Goal: Communication & Community: Answer question/provide support

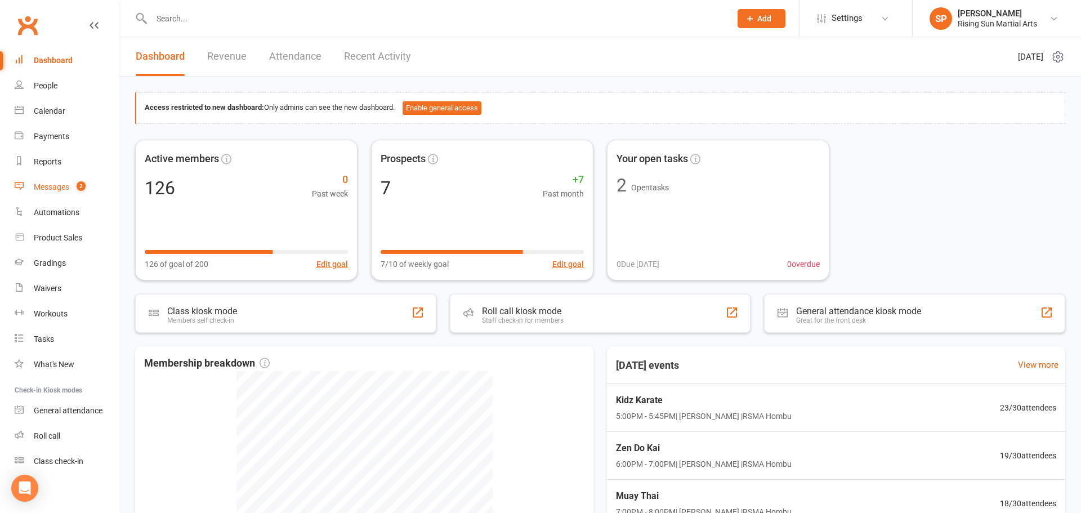
click at [56, 197] on link "Messages 2" at bounding box center [67, 187] width 104 height 25
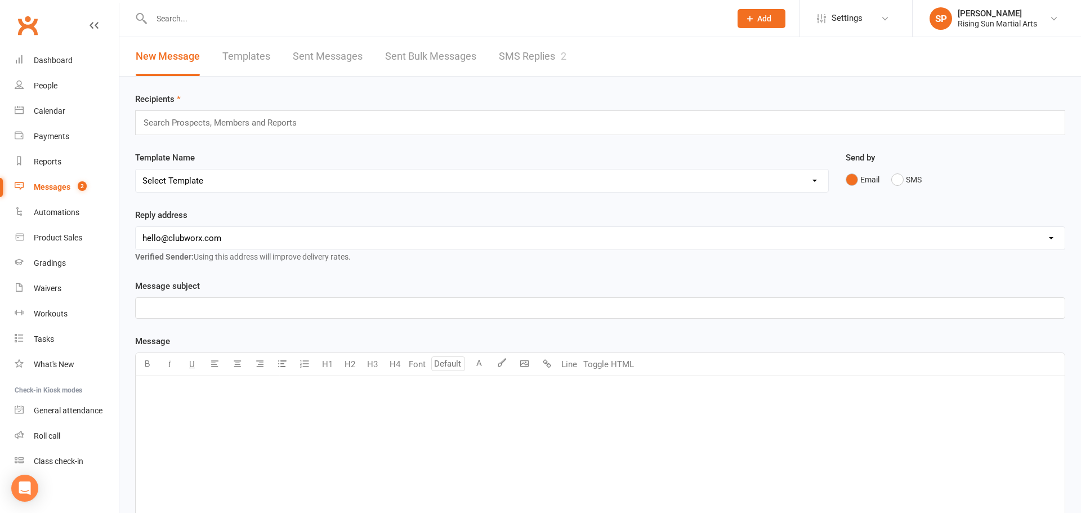
click at [519, 56] on link "SMS Replies 2" at bounding box center [533, 56] width 68 height 39
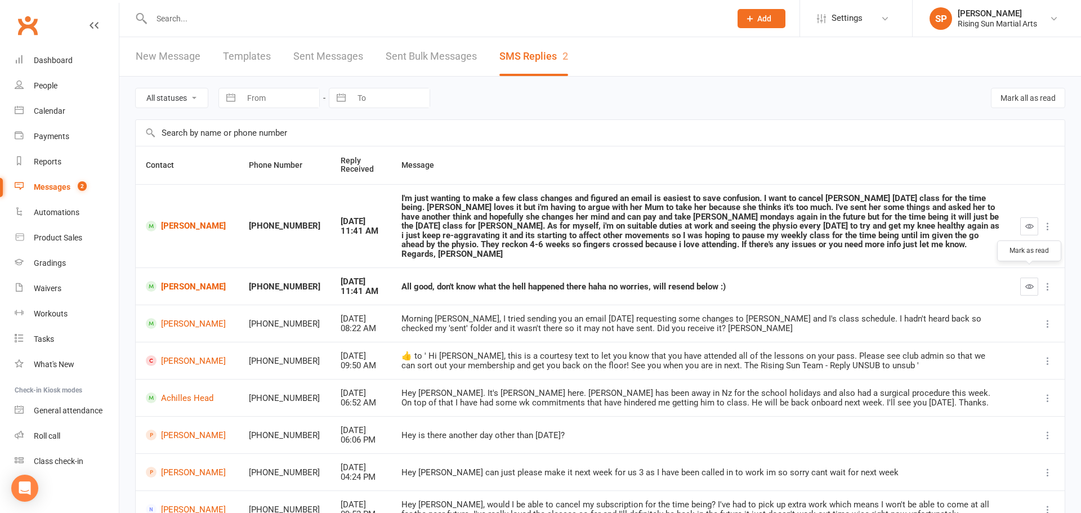
click at [1027, 282] on icon "button" at bounding box center [1029, 286] width 8 height 8
click at [1028, 222] on icon "button" at bounding box center [1029, 226] width 8 height 8
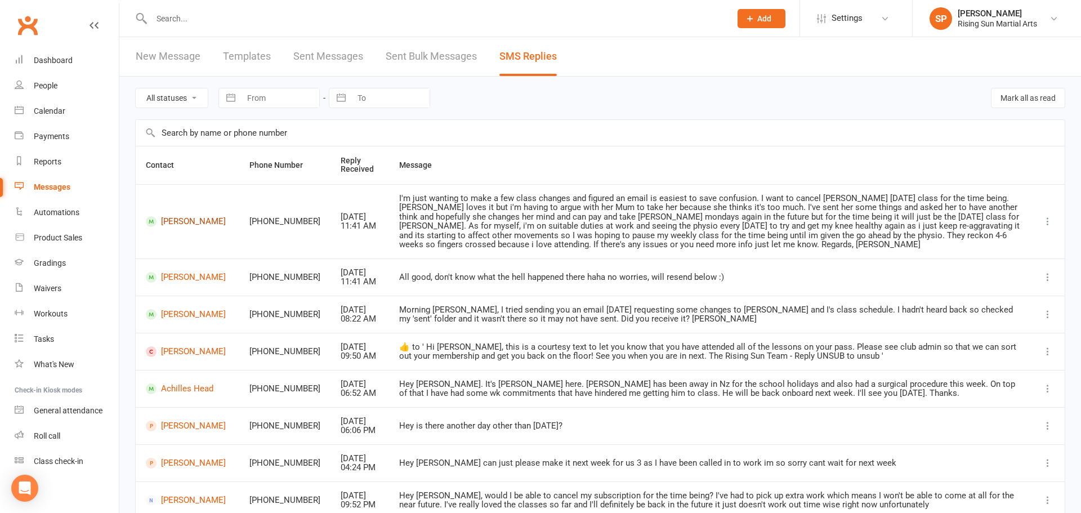
click at [190, 224] on link "[PERSON_NAME]" at bounding box center [187, 221] width 83 height 11
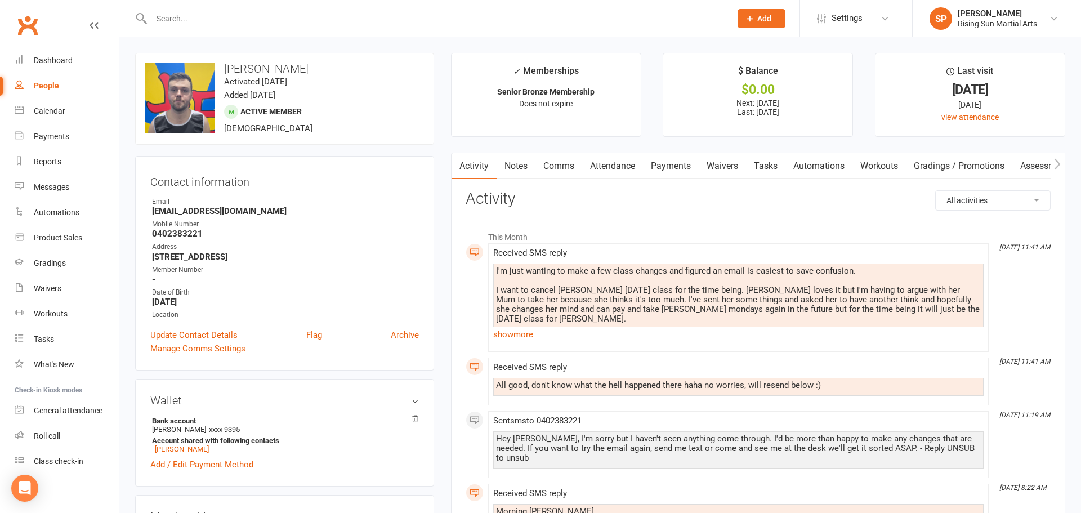
click at [682, 166] on link "Payments" at bounding box center [671, 166] width 56 height 26
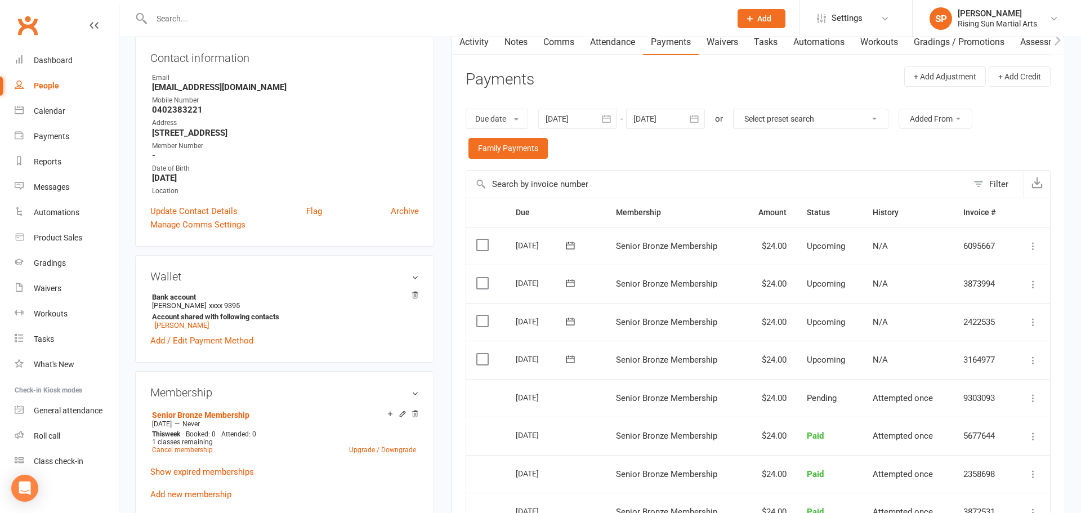
scroll to position [132, 0]
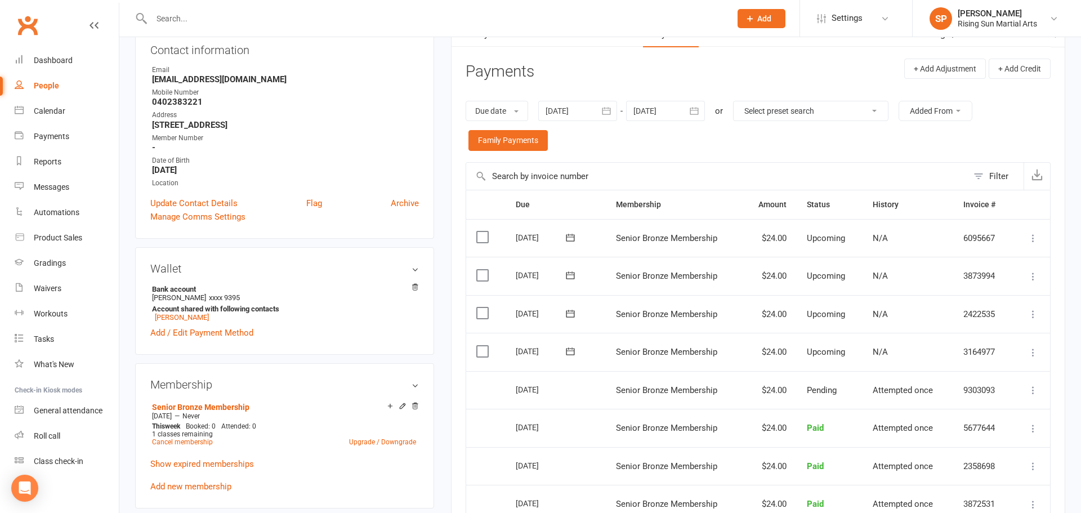
click at [483, 352] on label at bounding box center [483, 351] width 15 height 11
click at [483, 346] on input "checkbox" at bounding box center [479, 346] width 7 height 0
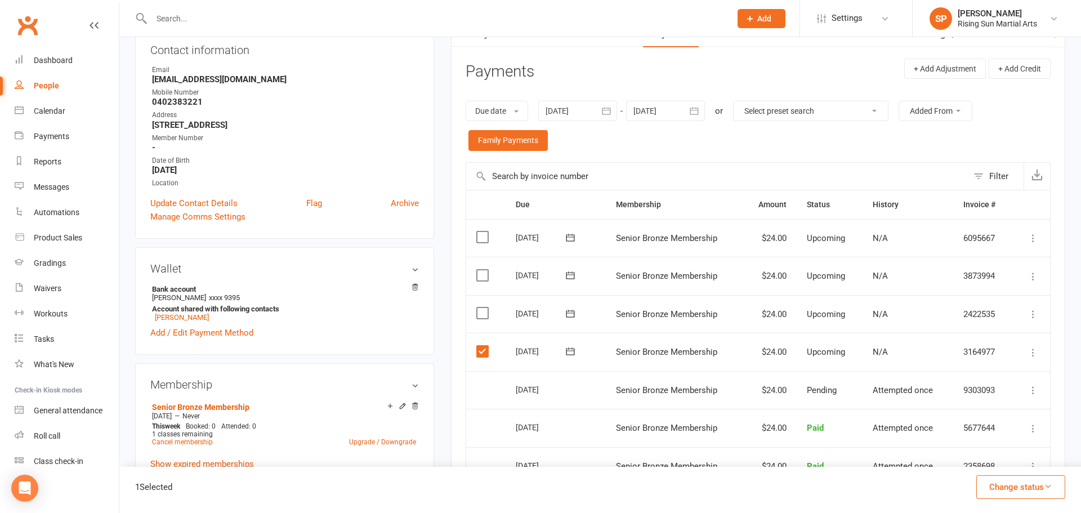
click at [478, 315] on label at bounding box center [483, 312] width 15 height 11
click at [478, 307] on input "checkbox" at bounding box center [479, 307] width 7 height 0
click at [481, 279] on label at bounding box center [483, 275] width 15 height 11
click at [481, 270] on input "checkbox" at bounding box center [479, 270] width 7 height 0
click at [484, 239] on label at bounding box center [483, 236] width 15 height 11
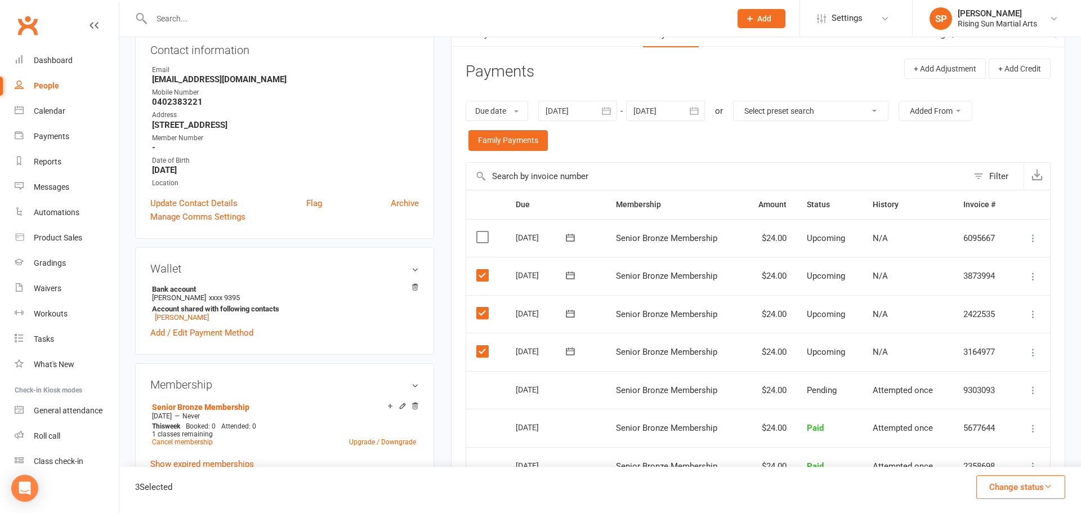
click at [484, 231] on input "checkbox" at bounding box center [479, 231] width 7 height 0
click at [699, 113] on icon "button" at bounding box center [694, 110] width 11 height 11
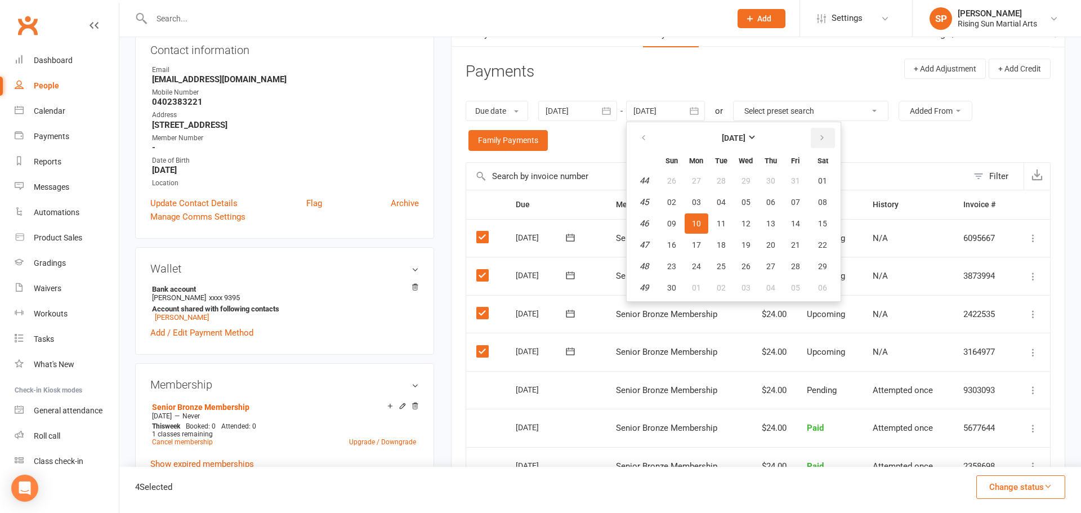
click at [826, 139] on icon "button" at bounding box center [822, 137] width 8 height 9
click at [746, 267] on span "31" at bounding box center [746, 266] width 9 height 9
type input "[DATE]"
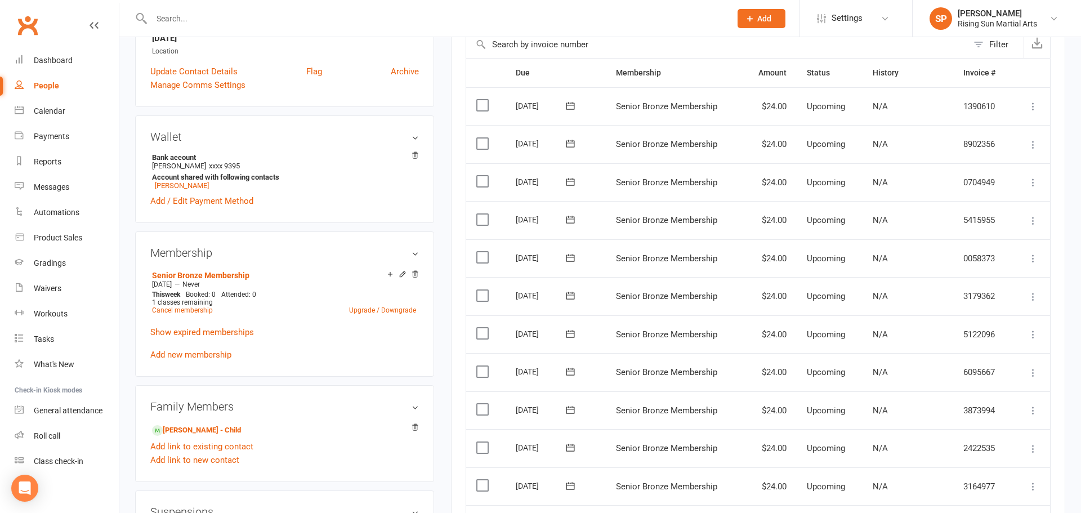
scroll to position [419, 0]
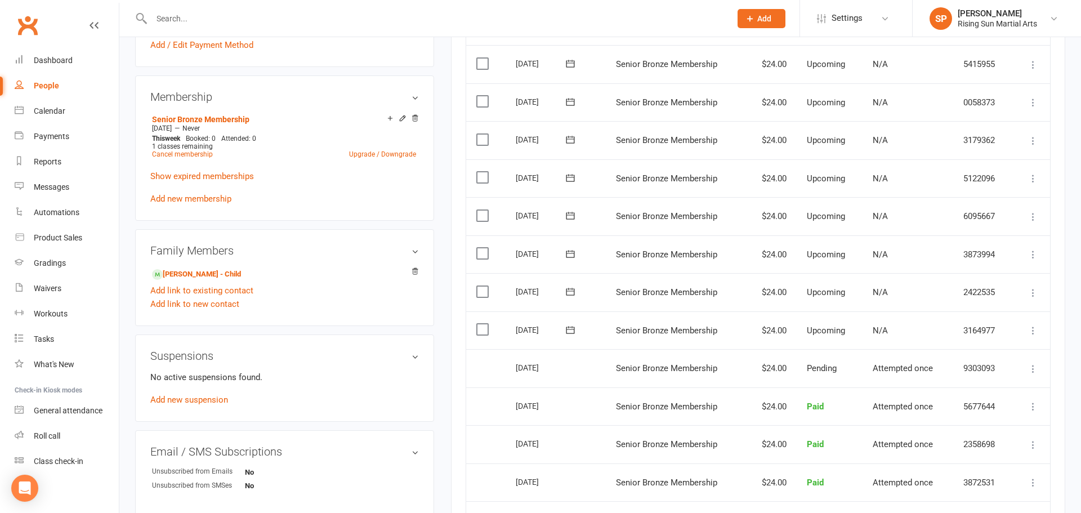
drag, startPoint x: 480, startPoint y: 336, endPoint x: 486, endPoint y: 314, distance: 22.1
click at [480, 336] on td "Select this" at bounding box center [486, 330] width 40 height 38
click at [482, 324] on label at bounding box center [483, 329] width 15 height 11
click at [482, 324] on input "checkbox" at bounding box center [479, 324] width 7 height 0
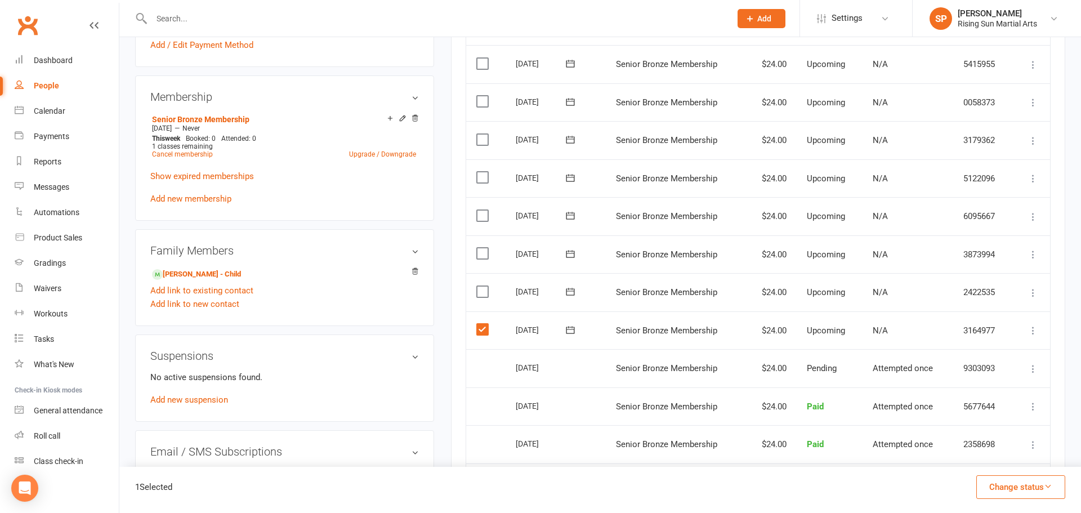
drag, startPoint x: 480, startPoint y: 291, endPoint x: 491, endPoint y: 248, distance: 43.6
click at [480, 290] on label at bounding box center [483, 291] width 15 height 11
click at [480, 286] on input "checkbox" at bounding box center [479, 286] width 7 height 0
click at [486, 248] on label at bounding box center [483, 253] width 15 height 11
click at [484, 248] on input "checkbox" at bounding box center [479, 248] width 7 height 0
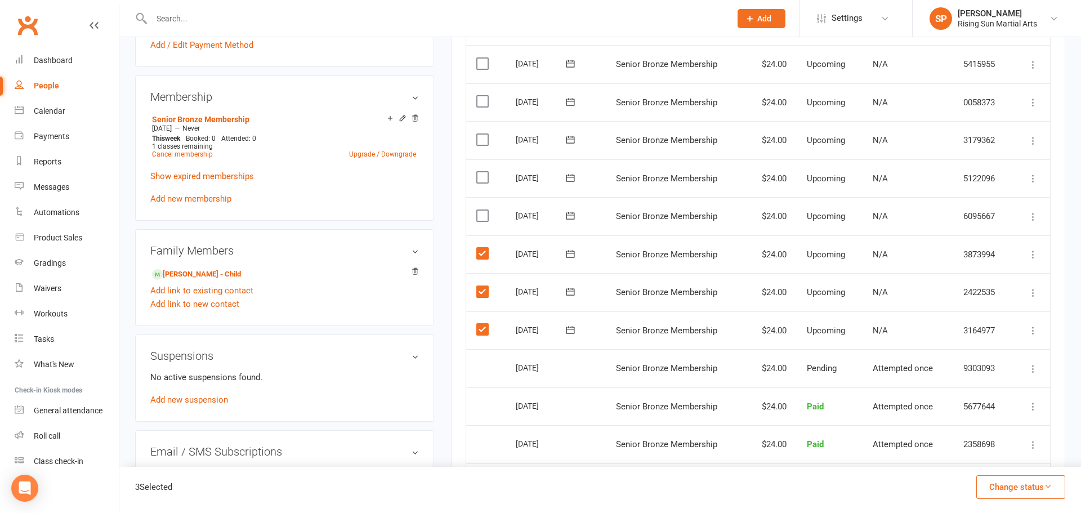
click at [479, 219] on label at bounding box center [483, 215] width 15 height 11
click at [479, 210] on input "checkbox" at bounding box center [479, 210] width 7 height 0
click at [479, 185] on td "Select this" at bounding box center [486, 178] width 40 height 38
click at [484, 178] on label at bounding box center [483, 177] width 15 height 11
click at [484, 172] on input "checkbox" at bounding box center [479, 172] width 7 height 0
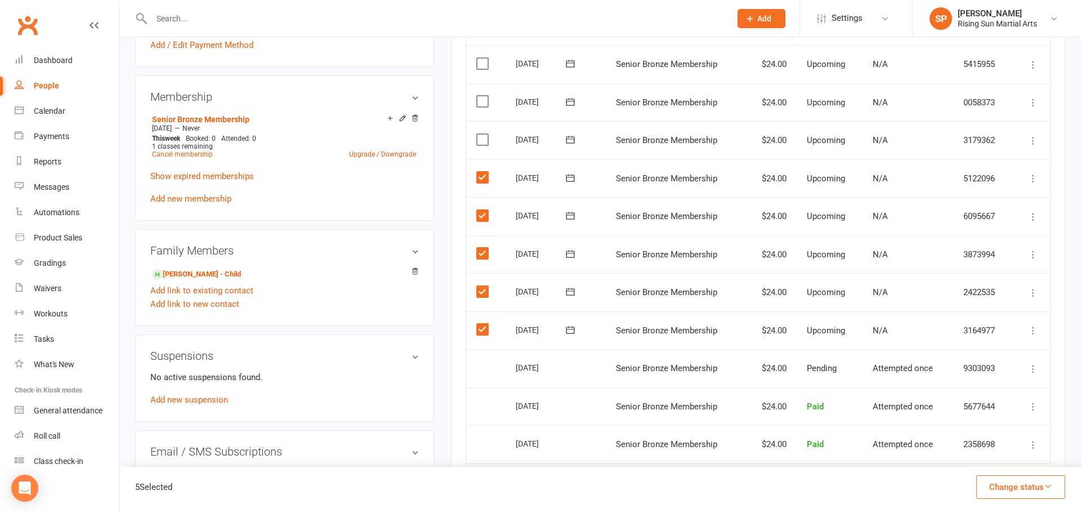
click at [481, 141] on label at bounding box center [483, 139] width 15 height 11
click at [481, 134] on input "checkbox" at bounding box center [479, 134] width 7 height 0
click at [1014, 481] on button "Change status" at bounding box center [1020, 487] width 89 height 24
click at [997, 457] on link "Skipped" at bounding box center [1008, 456] width 111 height 23
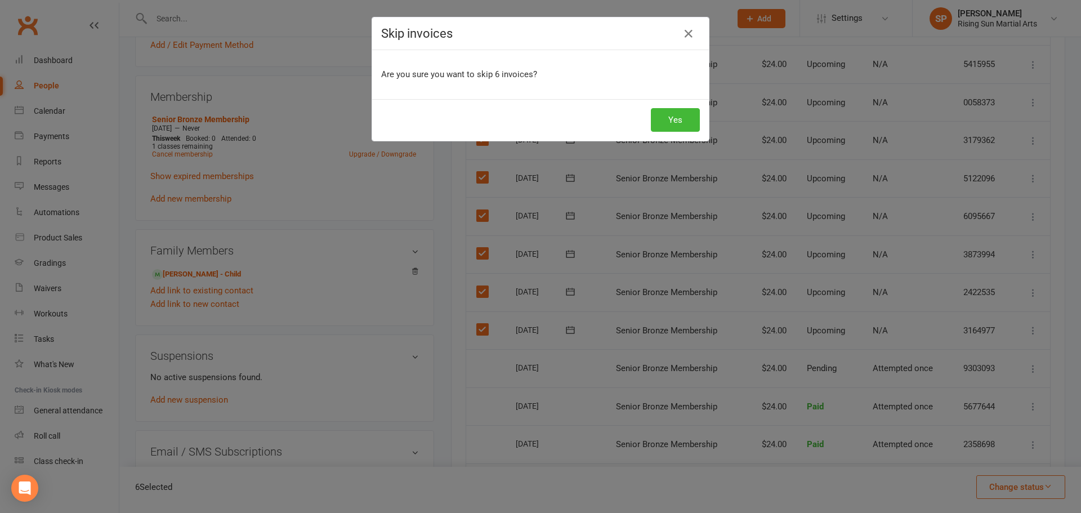
click at [650, 109] on div "Yes" at bounding box center [540, 120] width 337 height 42
click at [662, 116] on button "Yes" at bounding box center [675, 120] width 49 height 24
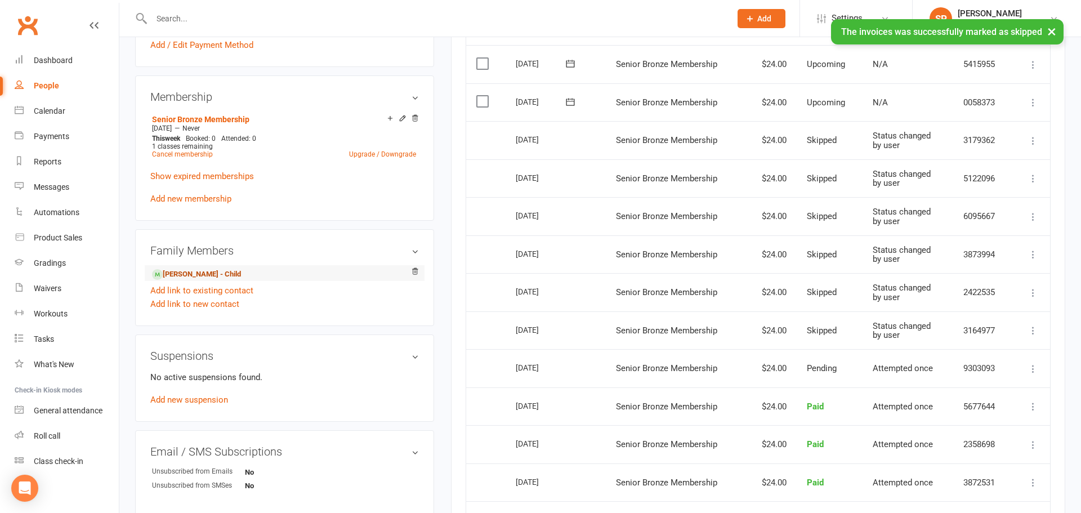
click at [201, 274] on link "[PERSON_NAME] - Child" at bounding box center [196, 275] width 89 height 12
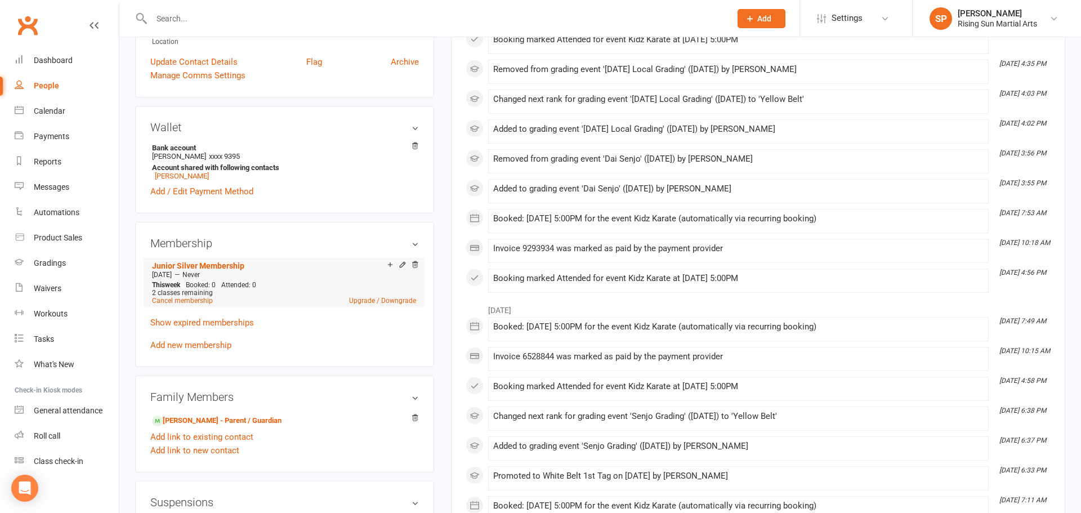
scroll to position [282, 0]
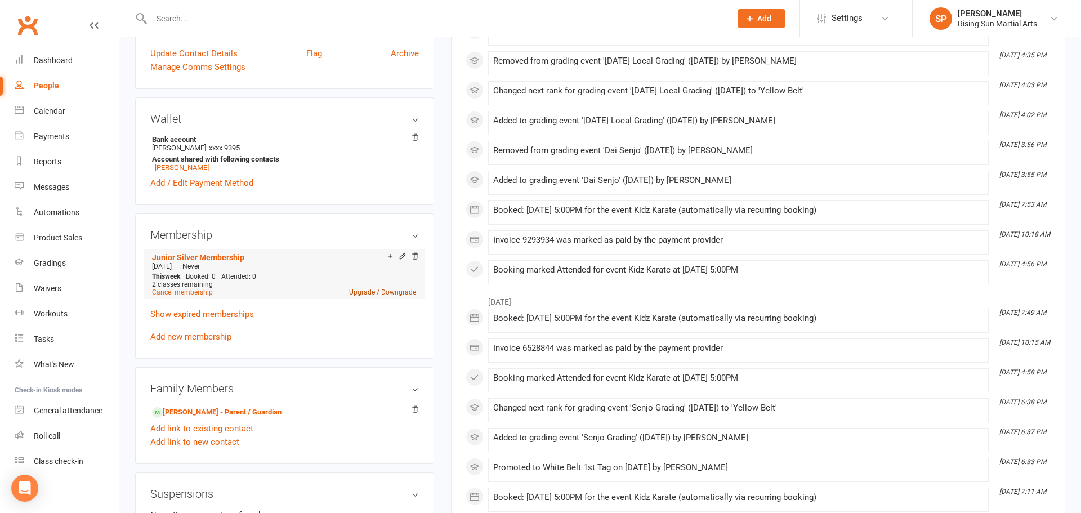
click at [403, 294] on link "Upgrade / Downgrade" at bounding box center [382, 292] width 67 height 8
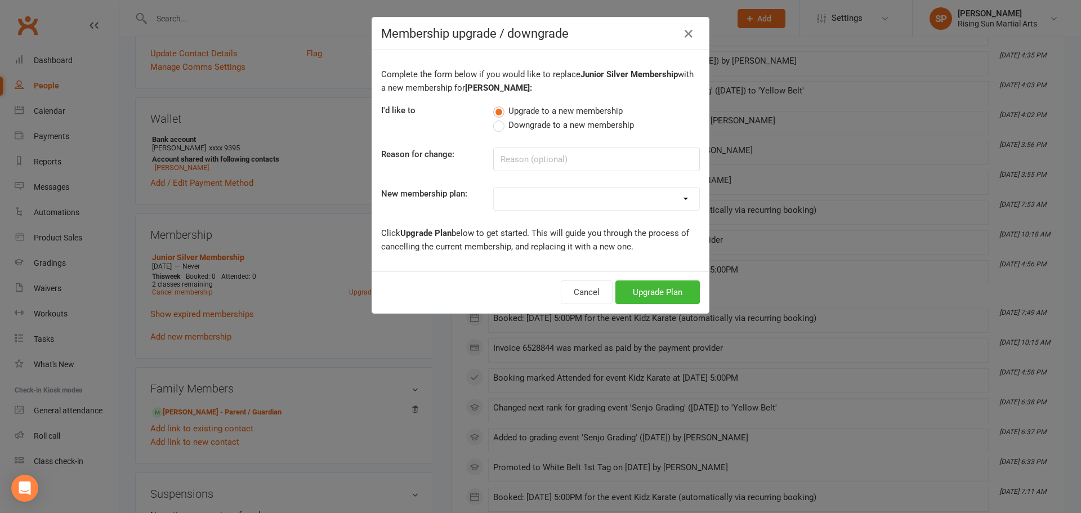
click at [542, 118] on span "Downgrade to a new membership" at bounding box center [571, 124] width 126 height 12
click at [501, 118] on input "Downgrade to a new membership" at bounding box center [496, 118] width 7 height 0
click at [570, 163] on input at bounding box center [596, 160] width 207 height 24
type input "Change of Lifestyle"
drag, startPoint x: 574, startPoint y: 175, endPoint x: 573, endPoint y: 192, distance: 17.0
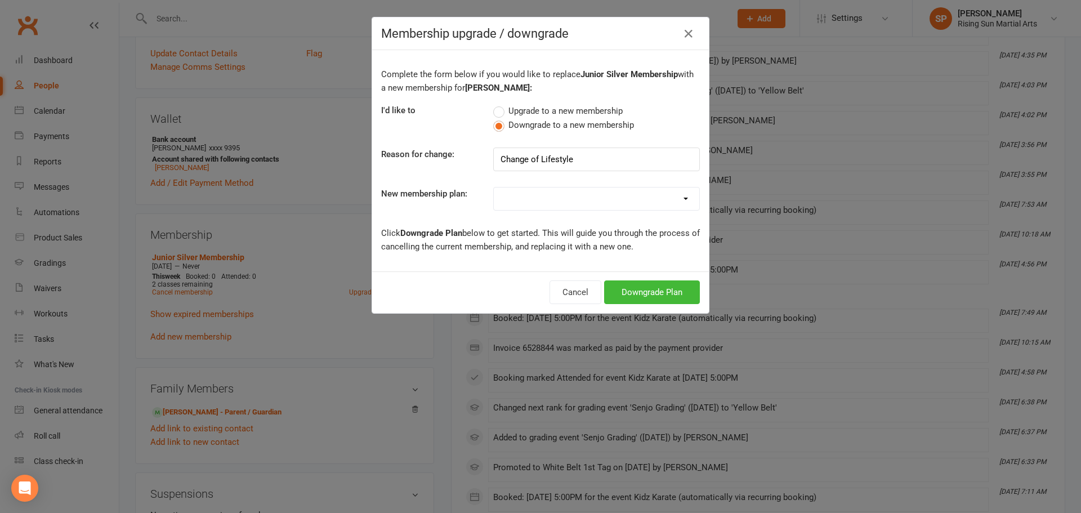
click at [574, 176] on div "Complete the form below if you would like to replace Junior Silver Membership w…" at bounding box center [540, 160] width 337 height 221
click at [573, 194] on select "Junior Bronze Membership Junior Silver Membership Junior Gold Membership Junior…" at bounding box center [597, 199] width 206 height 23
select select "0"
click at [494, 188] on select "Junior Bronze Membership Junior Silver Membership Junior Gold Membership Junior…" at bounding box center [597, 199] width 206 height 23
click at [682, 289] on button "Downgrade Plan" at bounding box center [652, 292] width 96 height 24
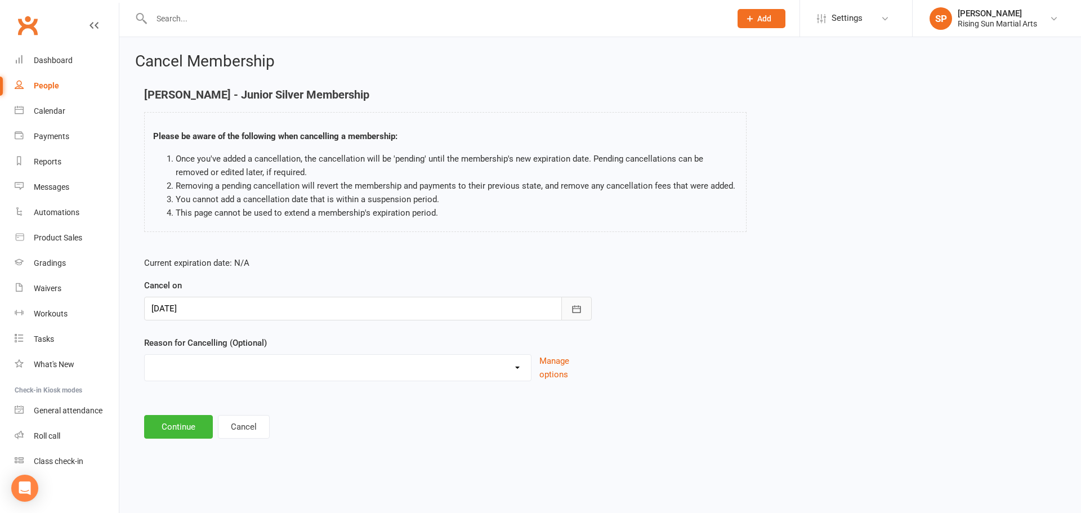
click at [569, 310] on button "button" at bounding box center [576, 309] width 30 height 24
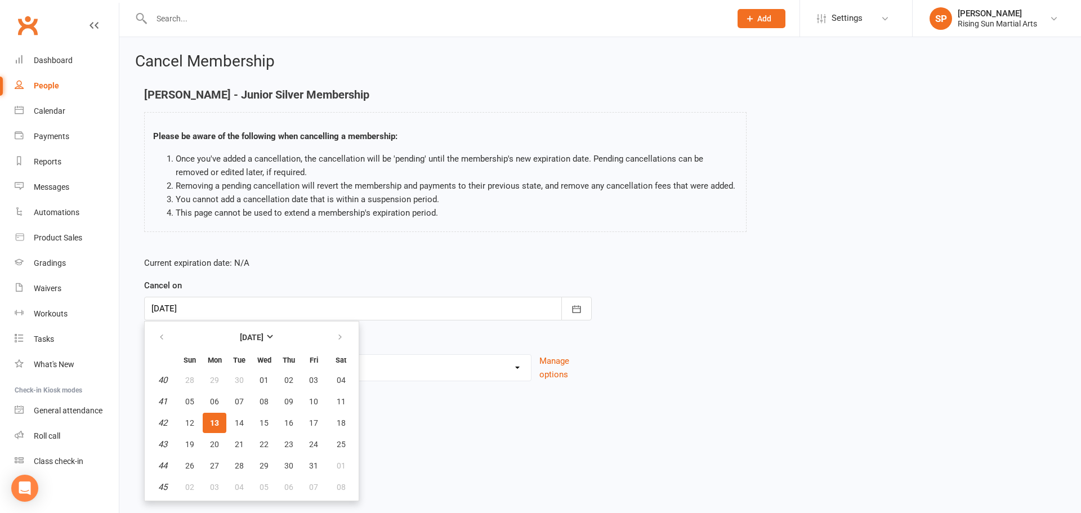
click at [447, 337] on div "Reason for Cancelling (Optional) Change of Lifestyle Change of Membership Chang…" at bounding box center [368, 358] width 448 height 45
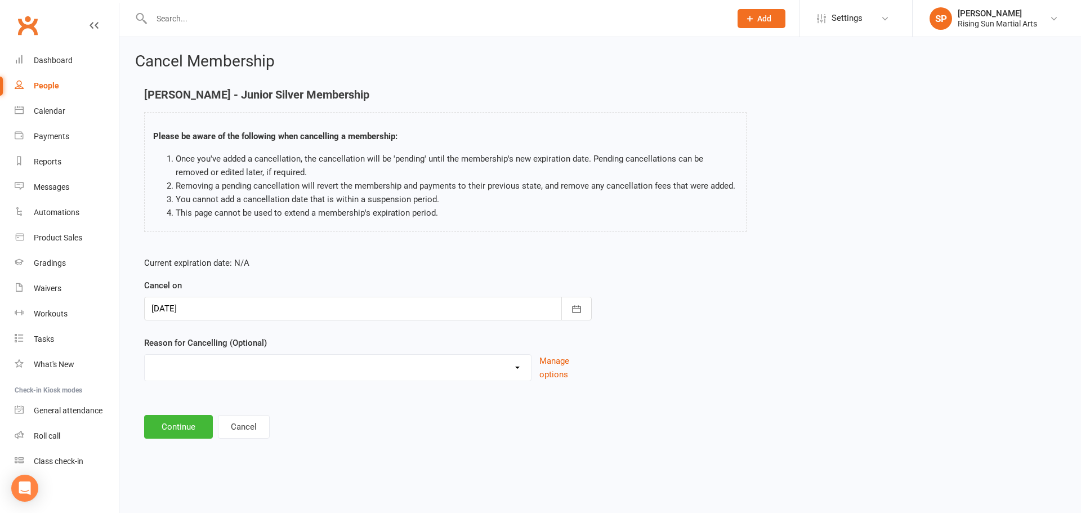
click at [397, 372] on select "Change of Lifestyle Change of Membership Change of Payment Day Holiday Injury L…" at bounding box center [338, 366] width 386 height 23
select select "1"
click at [145, 355] on select "Change of Lifestyle Change of Membership Change of Payment Day Holiday Injury L…" at bounding box center [338, 366] width 386 height 23
click at [241, 314] on div at bounding box center [368, 309] width 448 height 24
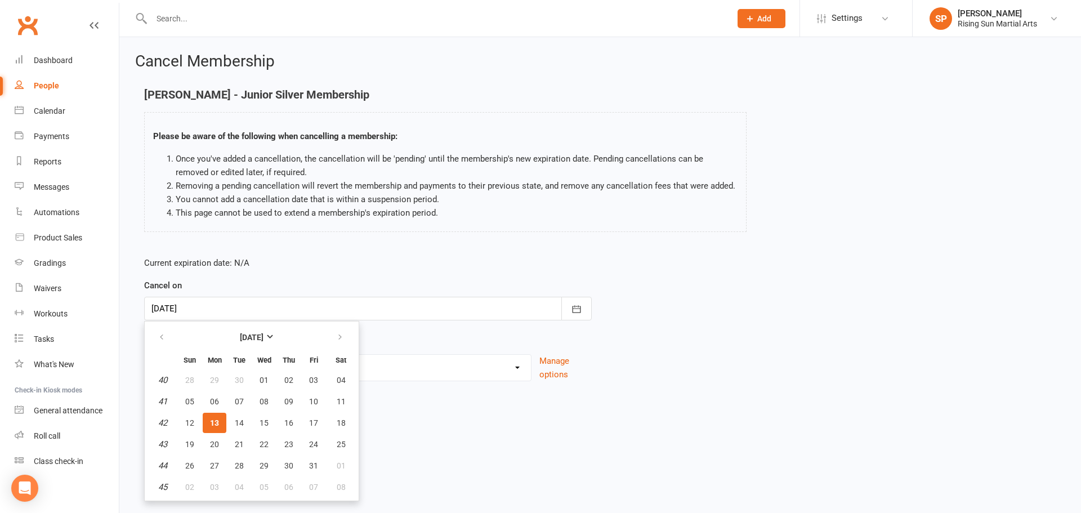
click at [398, 355] on select "Change of Lifestyle Change of Membership Change of Payment Day Holiday Injury L…" at bounding box center [338, 366] width 386 height 23
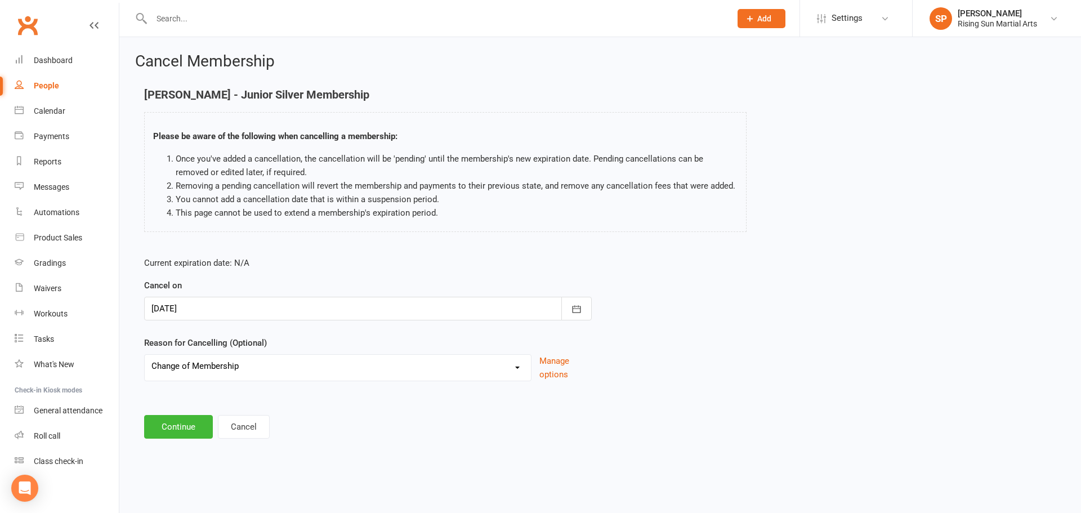
click at [145, 355] on select "Change of Lifestyle Change of Membership Change of Payment Day Holiday Injury L…" at bounding box center [338, 366] width 386 height 23
click at [189, 426] on button "Continue" at bounding box center [178, 427] width 69 height 24
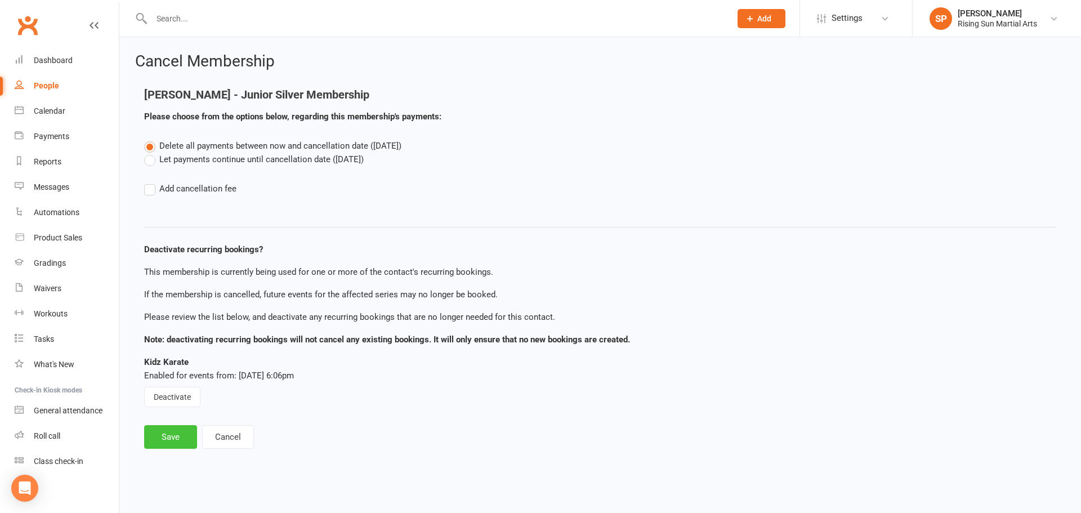
click at [168, 438] on button "Save" at bounding box center [170, 437] width 53 height 24
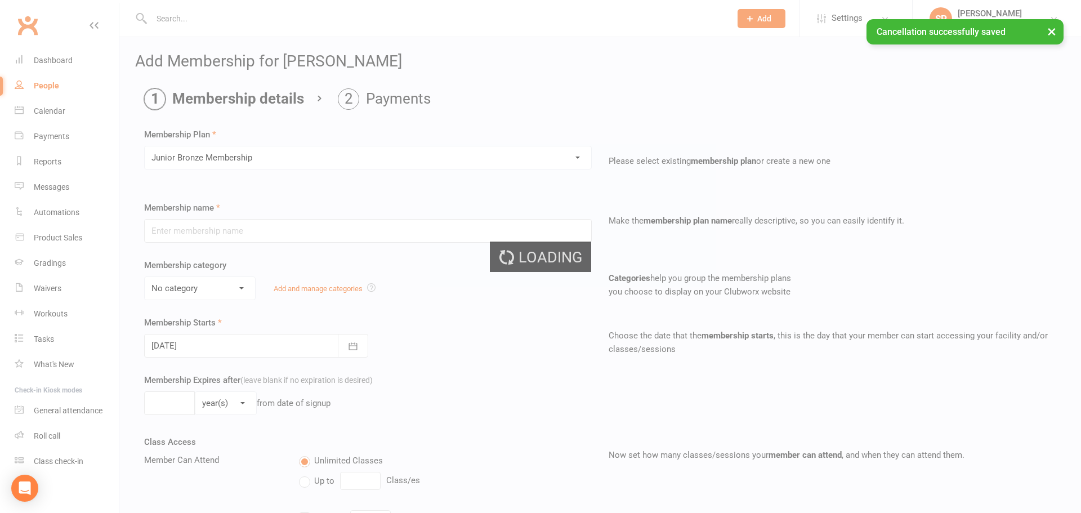
type input "Junior Bronze Membership"
select select "0"
type input "0"
type input "1"
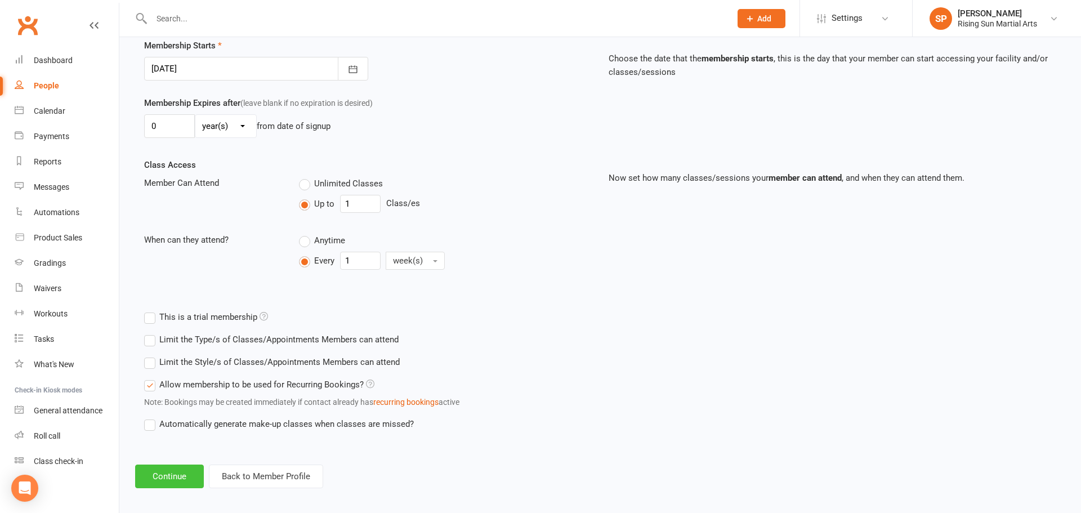
scroll to position [284, 0]
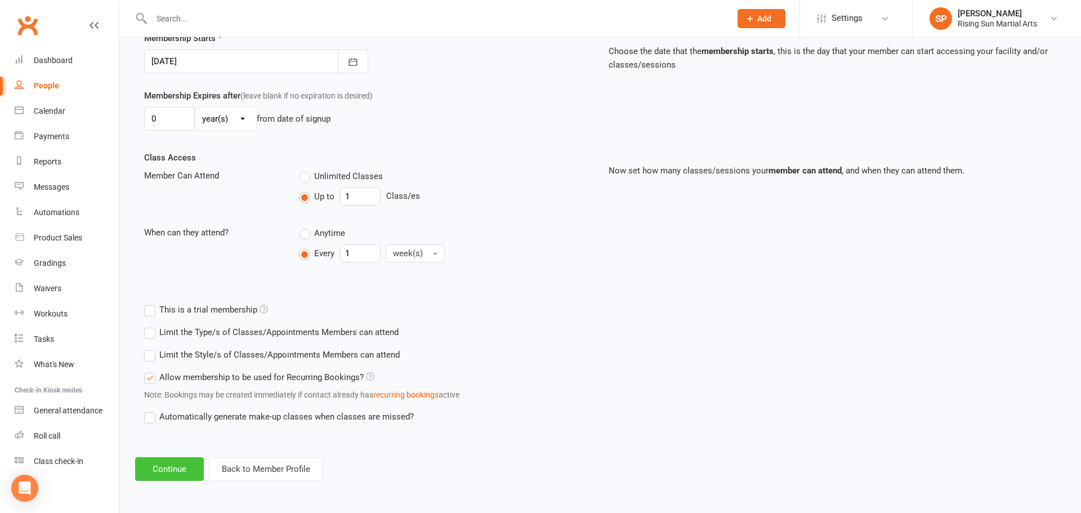
click at [163, 472] on button "Continue" at bounding box center [169, 469] width 69 height 24
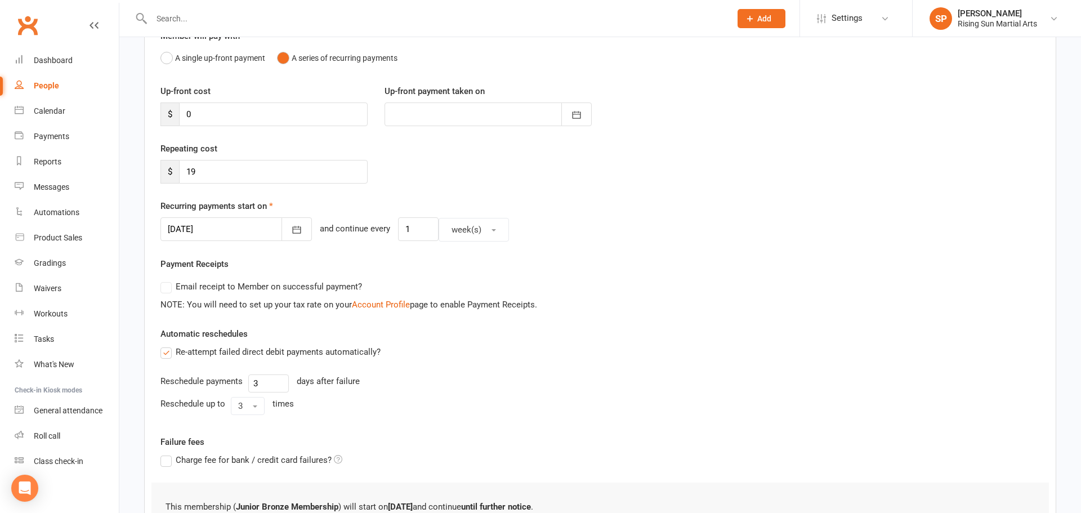
scroll to position [261, 0]
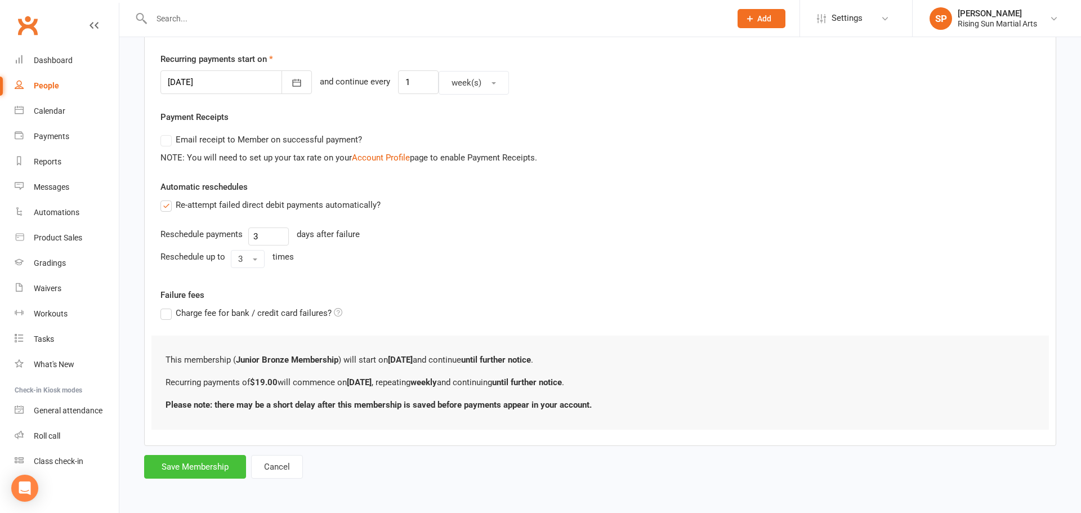
click at [194, 466] on button "Save Membership" at bounding box center [195, 467] width 102 height 24
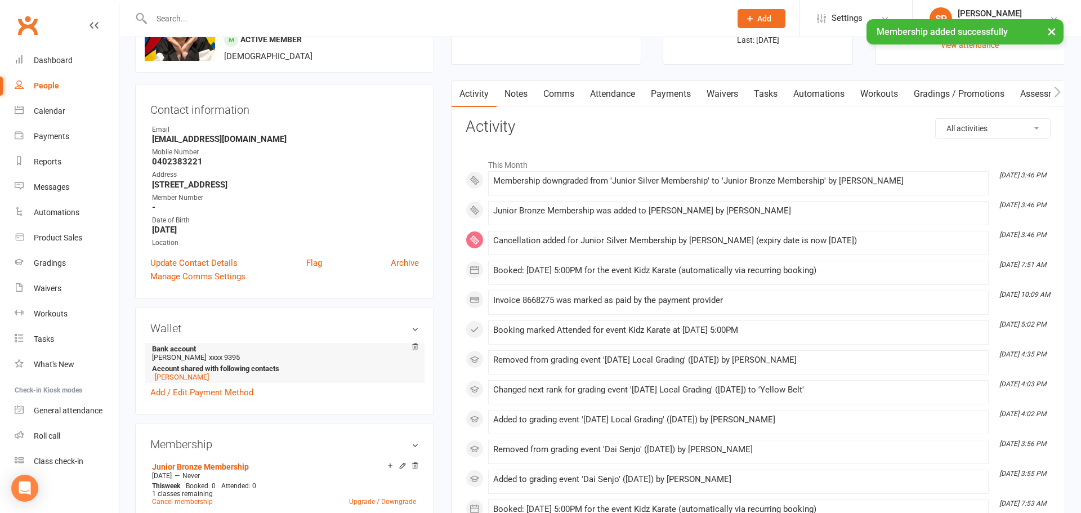
scroll to position [84, 0]
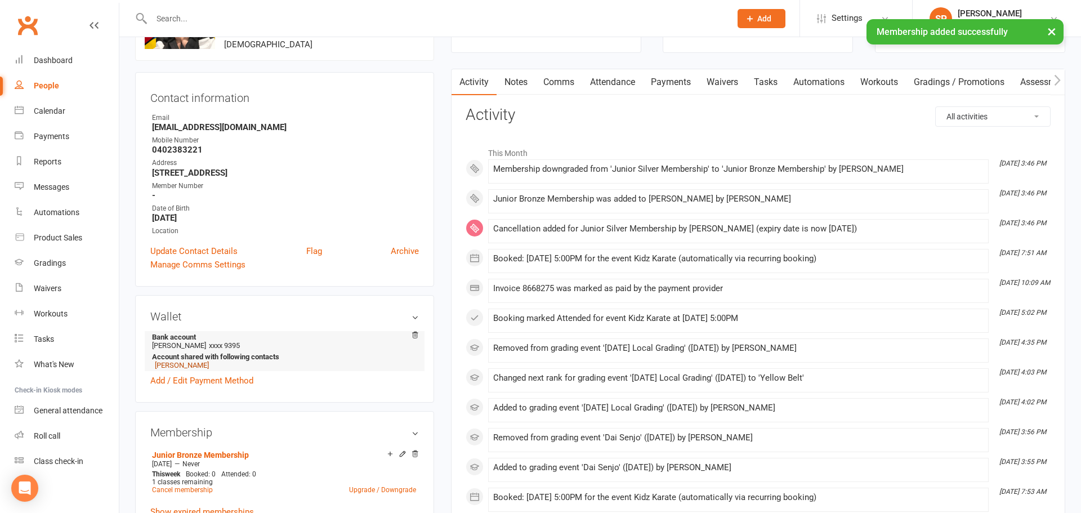
click at [174, 367] on link "[PERSON_NAME]" at bounding box center [182, 365] width 54 height 8
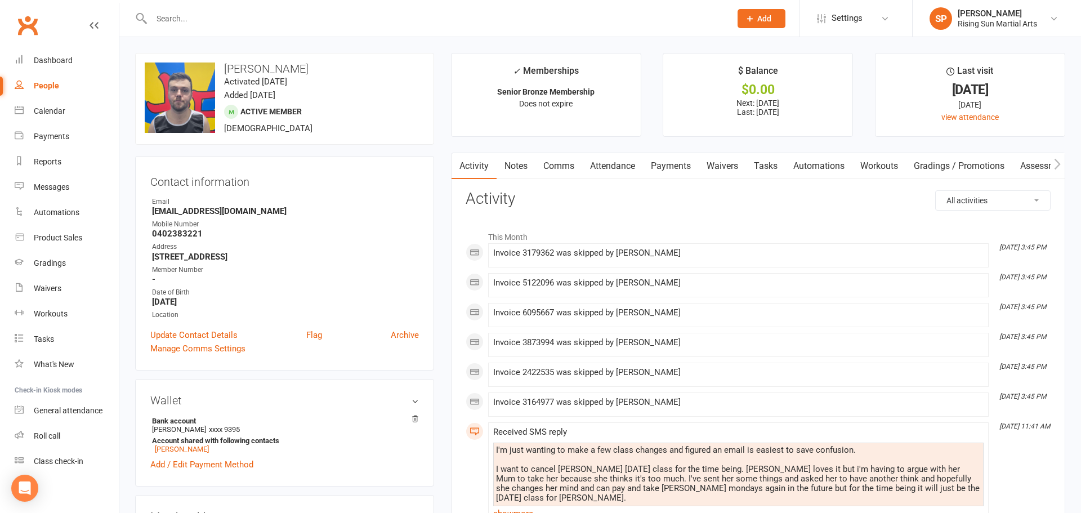
click at [565, 163] on link "Comms" at bounding box center [558, 166] width 47 height 26
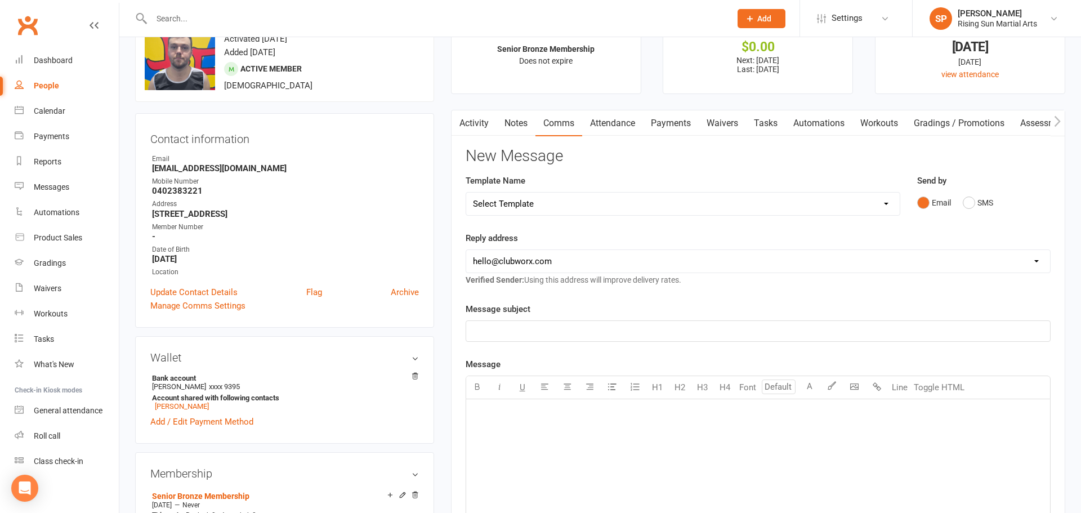
scroll to position [55, 0]
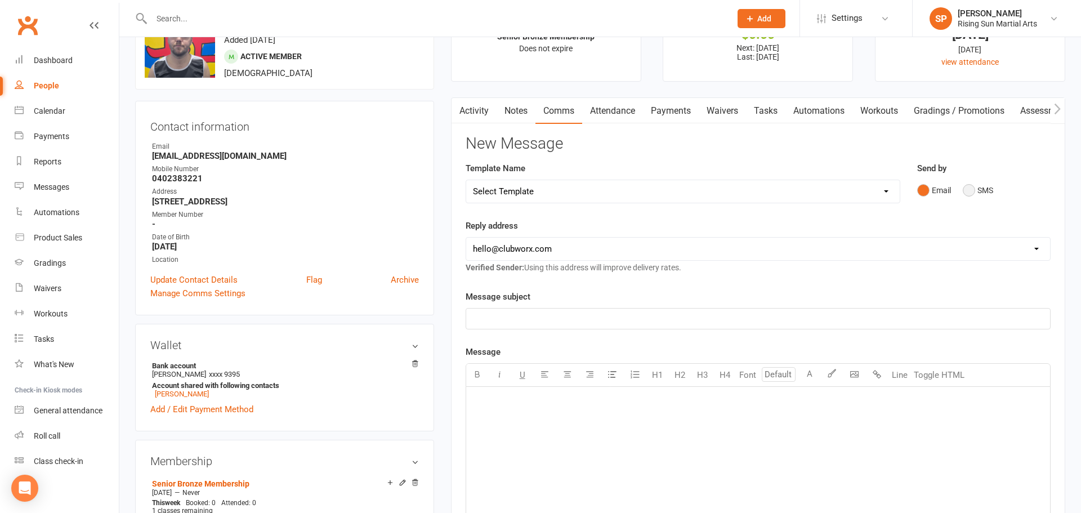
drag, startPoint x: 993, startPoint y: 203, endPoint x: 976, endPoint y: 183, distance: 25.6
click at [993, 202] on div "Send by Email SMS" at bounding box center [984, 189] width 150 height 55
click at [976, 182] on button "SMS" at bounding box center [978, 190] width 30 height 21
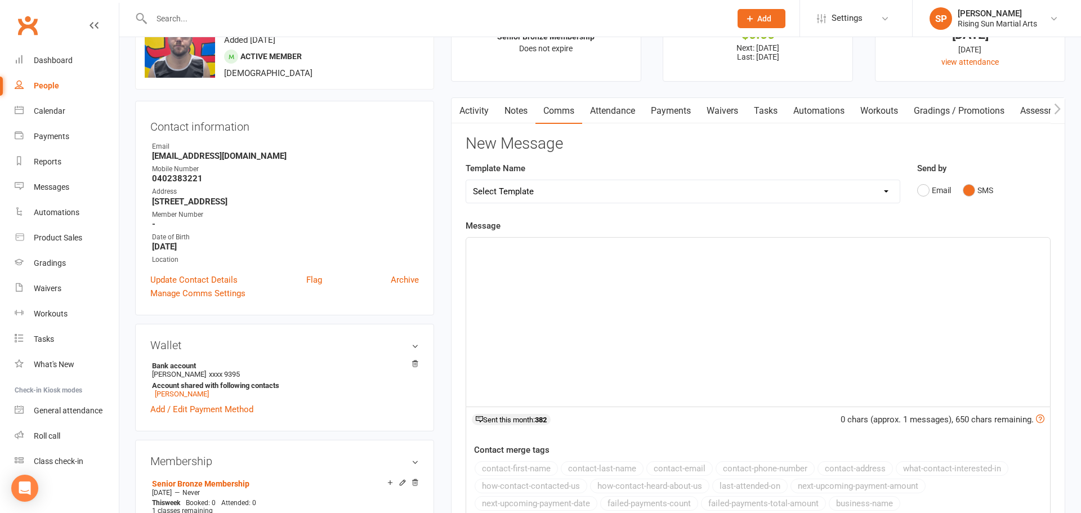
click at [791, 284] on div "﻿" at bounding box center [758, 322] width 584 height 169
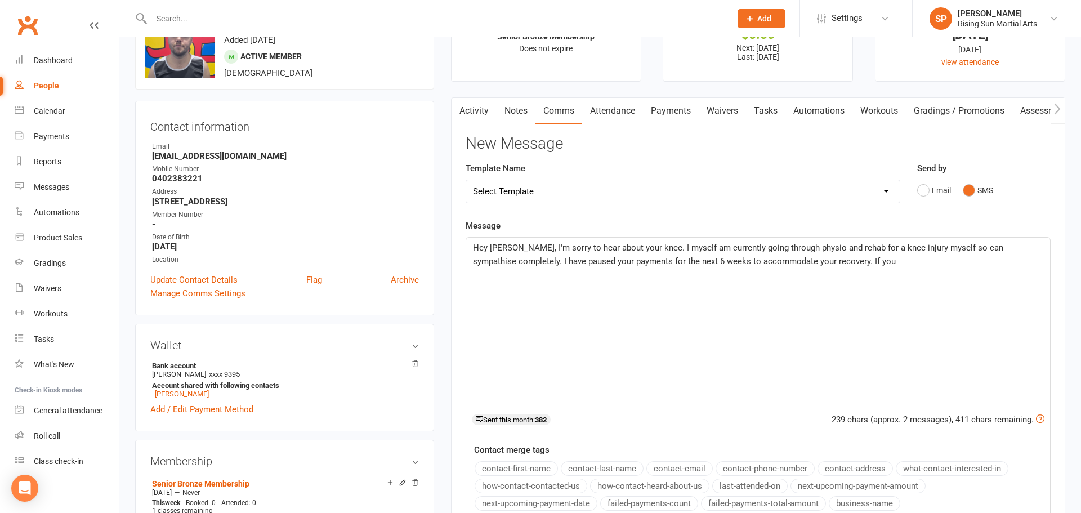
click at [912, 267] on p "Hey [PERSON_NAME], I'm sorry to hear about your knee. I myself am currently goi…" at bounding box center [758, 254] width 570 height 27
drag, startPoint x: 880, startPoint y: 262, endPoint x: 895, endPoint y: 279, distance: 22.4
click at [880, 263] on span "Hey [PERSON_NAME], I'm sorry to hear about your knee. I myself am currently goi…" at bounding box center [753, 261] width 561 height 37
click at [756, 318] on div "Hey [PERSON_NAME], I'm sorry to hear about your knee. I myself am currently goi…" at bounding box center [758, 322] width 584 height 169
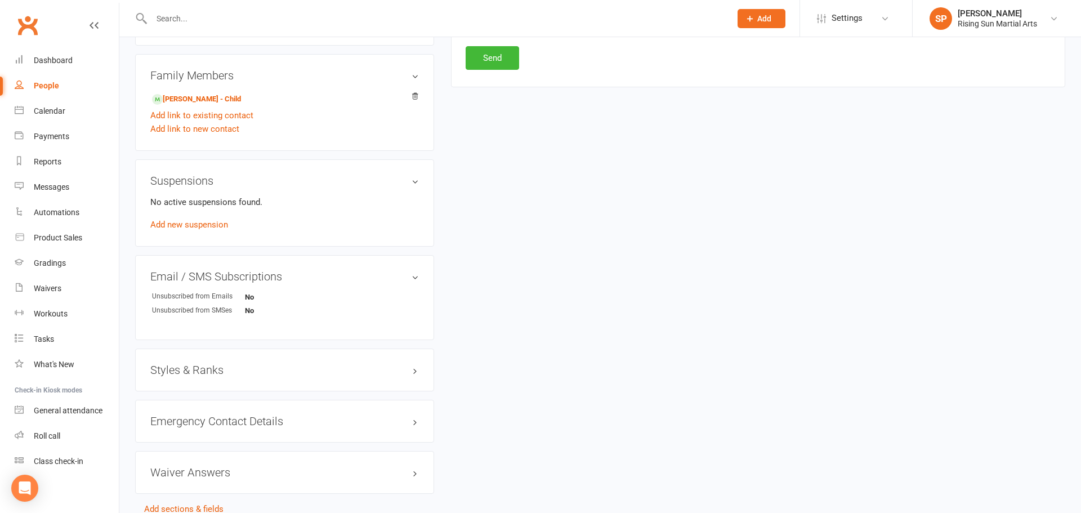
scroll to position [604, 0]
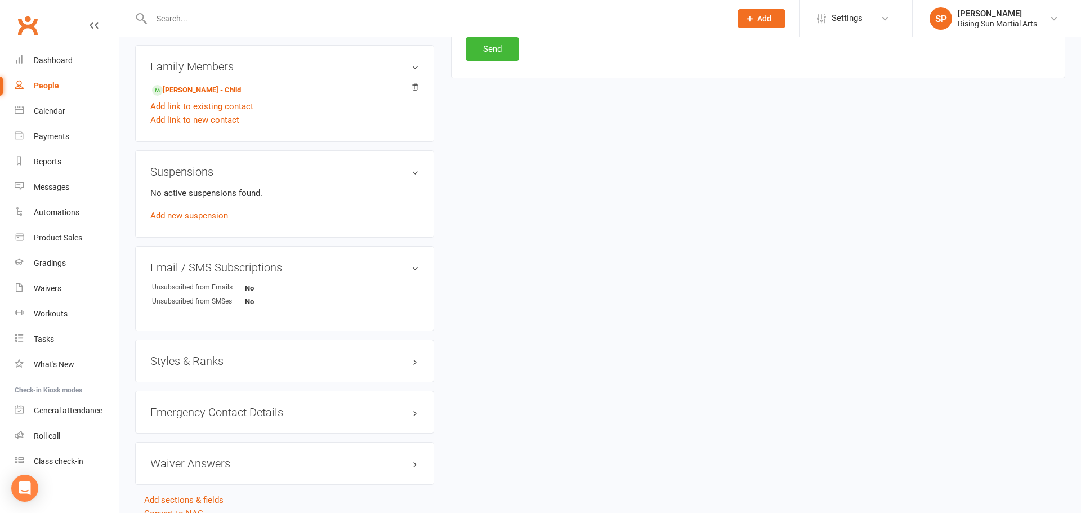
click at [197, 402] on div "Emergency Contact Details edit" at bounding box center [284, 412] width 299 height 43
click at [197, 409] on h3 "Emergency Contact Details edit" at bounding box center [284, 412] width 269 height 12
click at [194, 413] on h3 "Emergency Contact Details edit" at bounding box center [284, 412] width 269 height 12
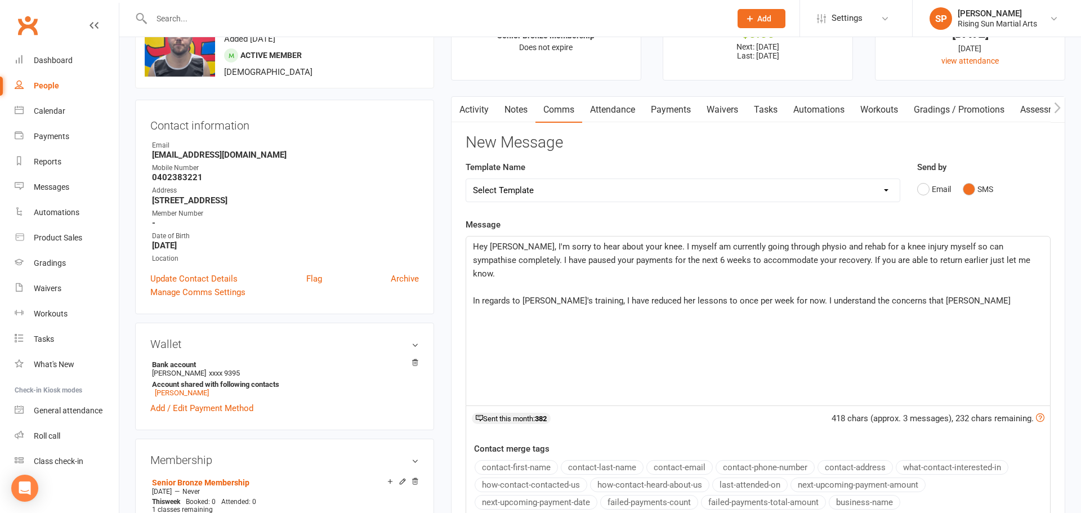
scroll to position [55, 0]
click at [1000, 295] on p "In regards to [PERSON_NAME]'s training, I have reduced her lessons to once per …" at bounding box center [758, 302] width 570 height 14
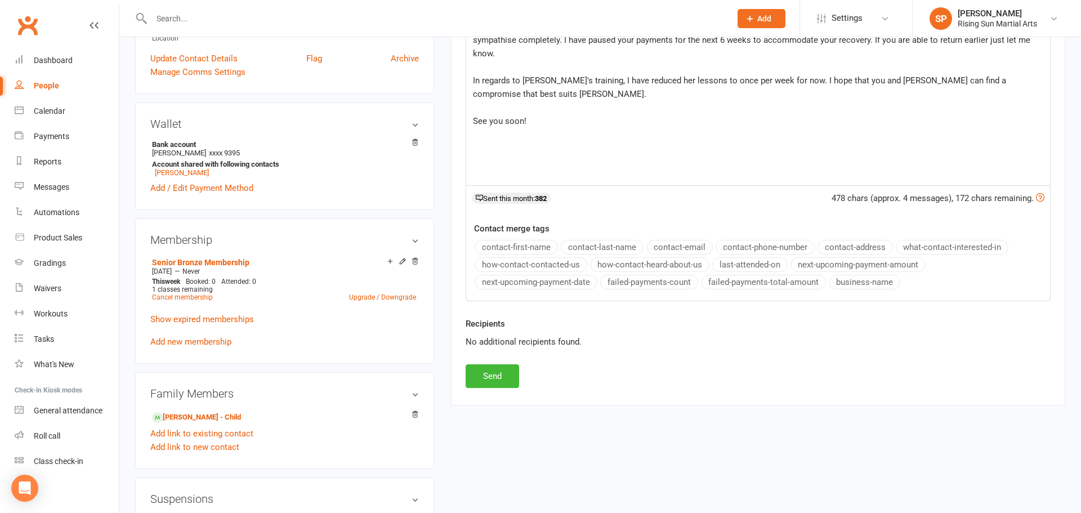
scroll to position [279, 0]
click at [497, 374] on button "Send" at bounding box center [492, 374] width 53 height 24
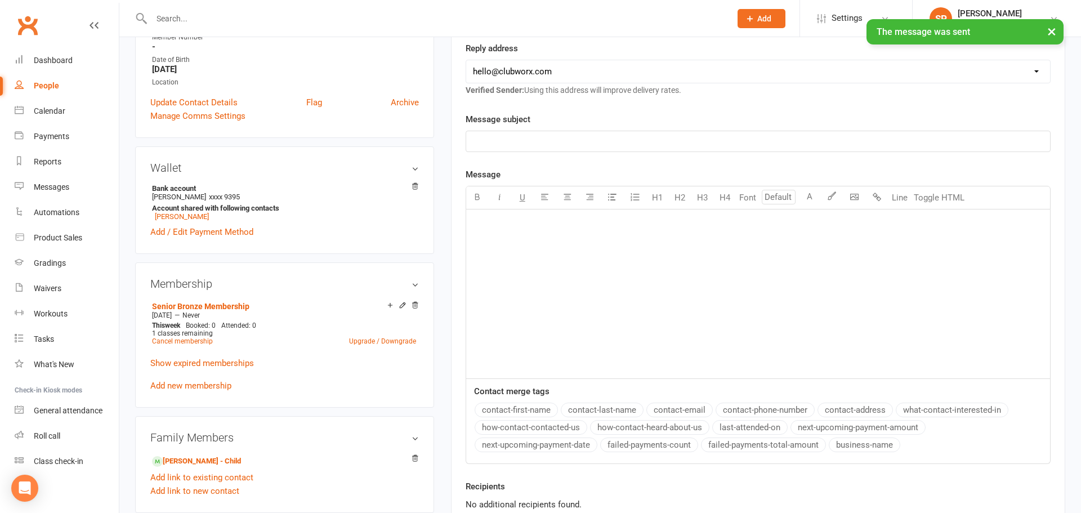
scroll to position [0, 0]
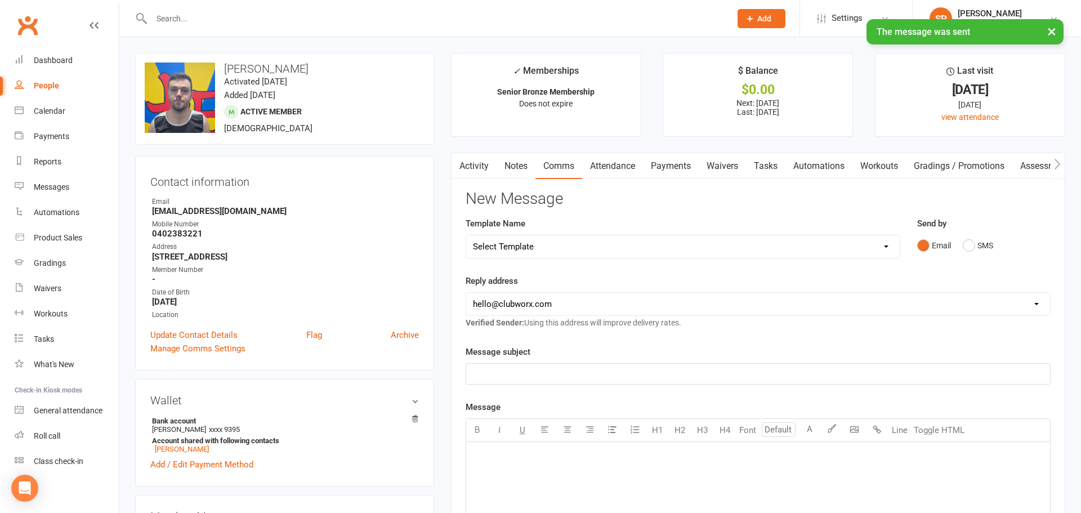
click at [52, 84] on div "People" at bounding box center [46, 85] width 25 height 9
select select "100"
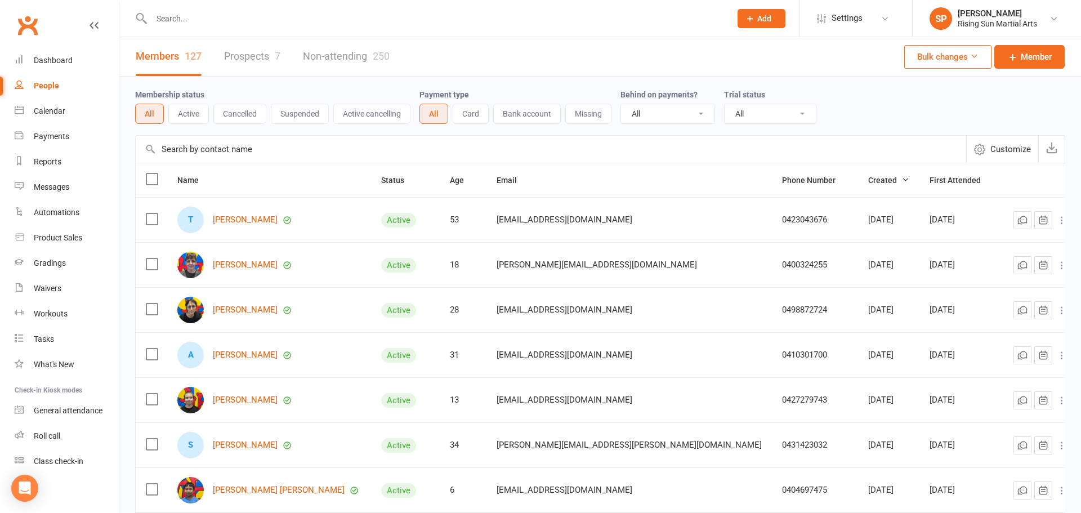
click at [203, 23] on input "text" at bounding box center [435, 19] width 575 height 16
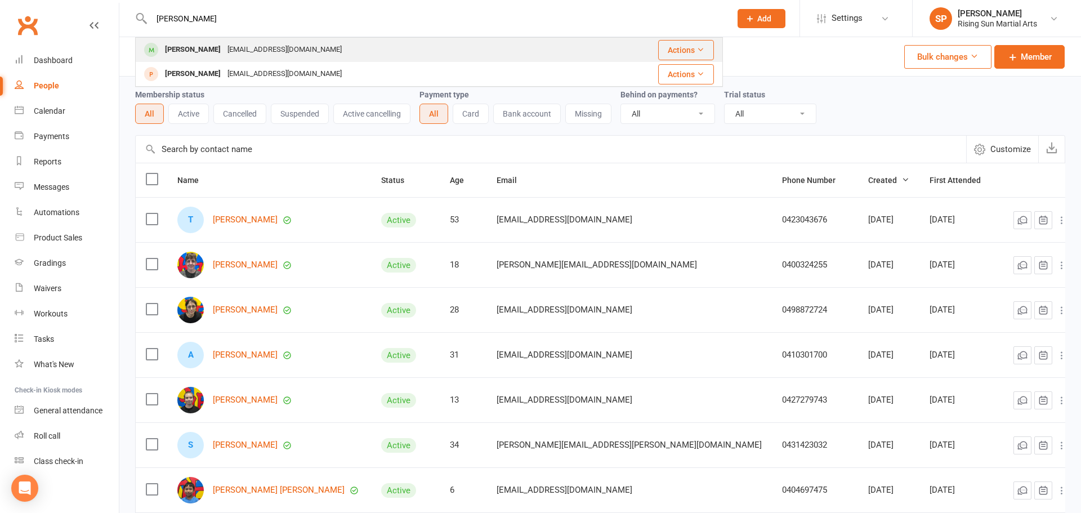
type input "[PERSON_NAME]"
click at [292, 49] on div "[PERSON_NAME] [PERSON_NAME][EMAIL_ADDRESS][DOMAIN_NAME]" at bounding box center [360, 49] width 449 height 23
